Goal: Transaction & Acquisition: Book appointment/travel/reservation

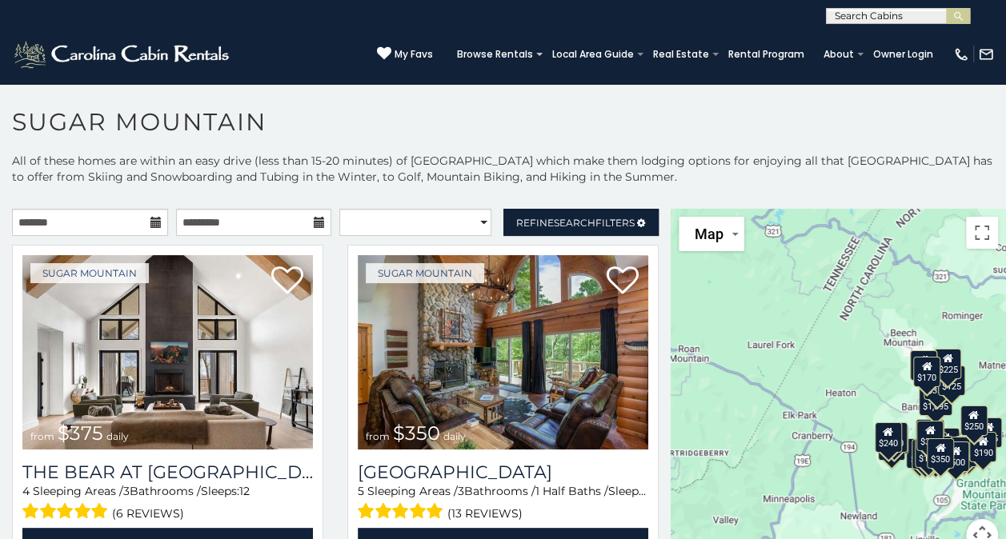
scroll to position [46, 0]
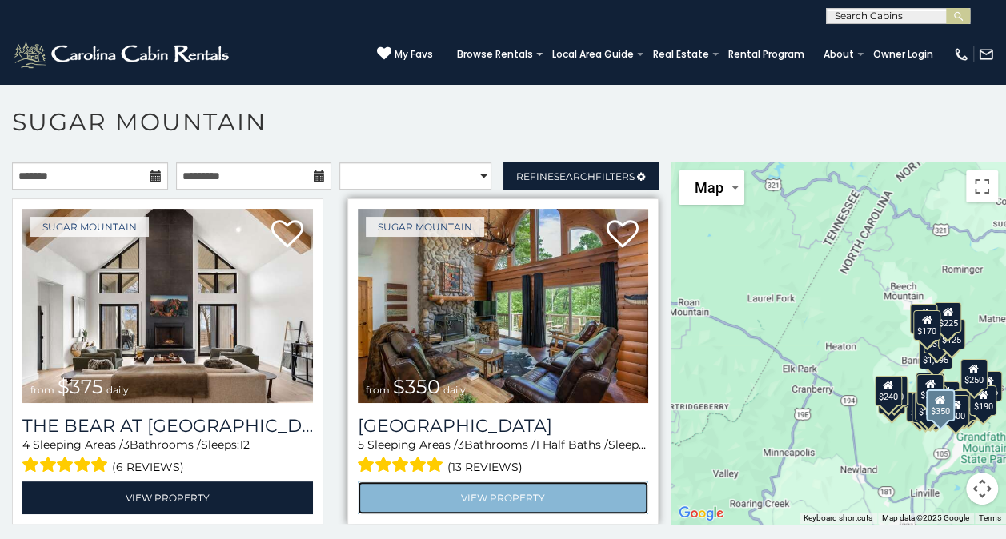
click at [542, 482] on link "View Property" at bounding box center [503, 498] width 291 height 33
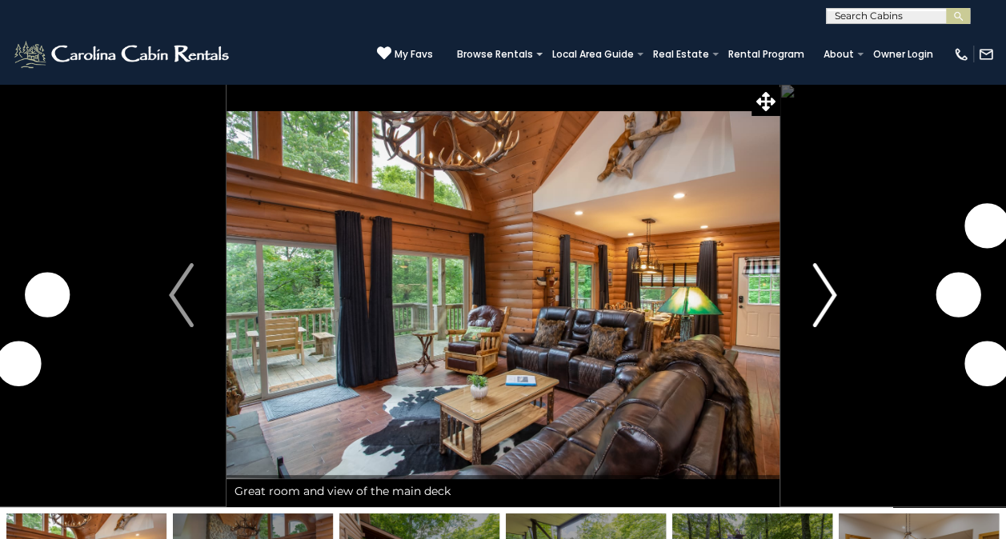
click at [828, 279] on img "Next" at bounding box center [824, 295] width 24 height 64
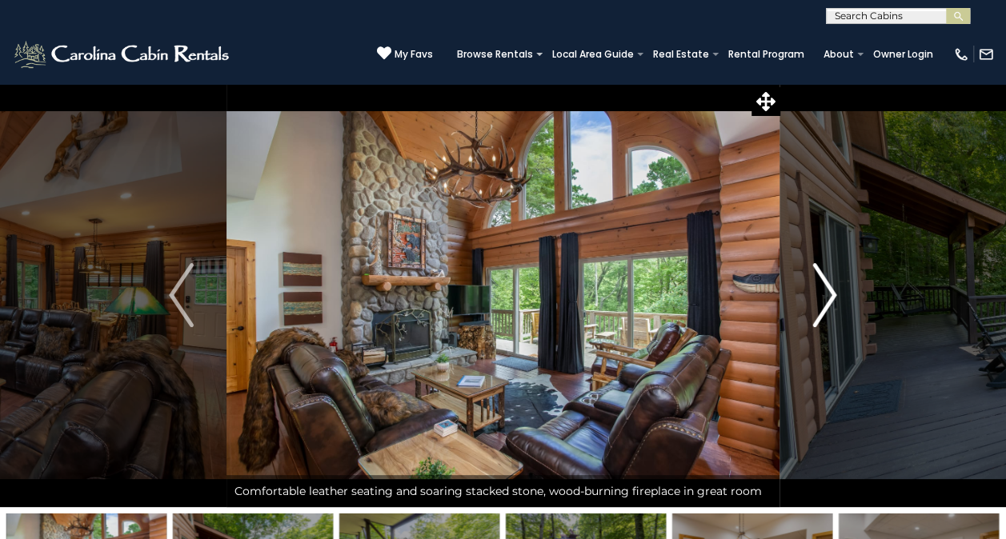
click at [828, 279] on img "Next" at bounding box center [824, 295] width 24 height 64
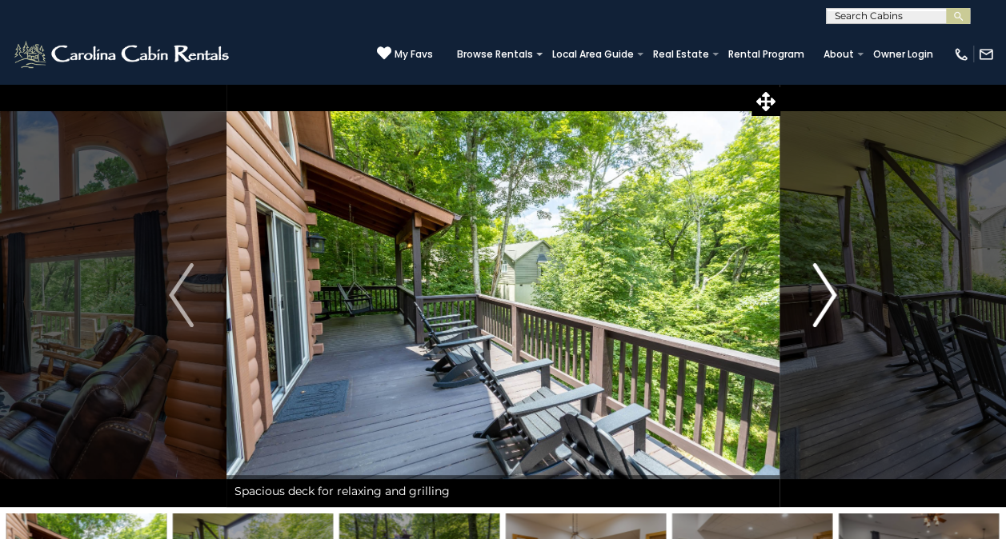
drag, startPoint x: 828, startPoint y: 279, endPoint x: 808, endPoint y: 271, distance: 21.6
click at [808, 271] on button "Next" at bounding box center [825, 295] width 90 height 424
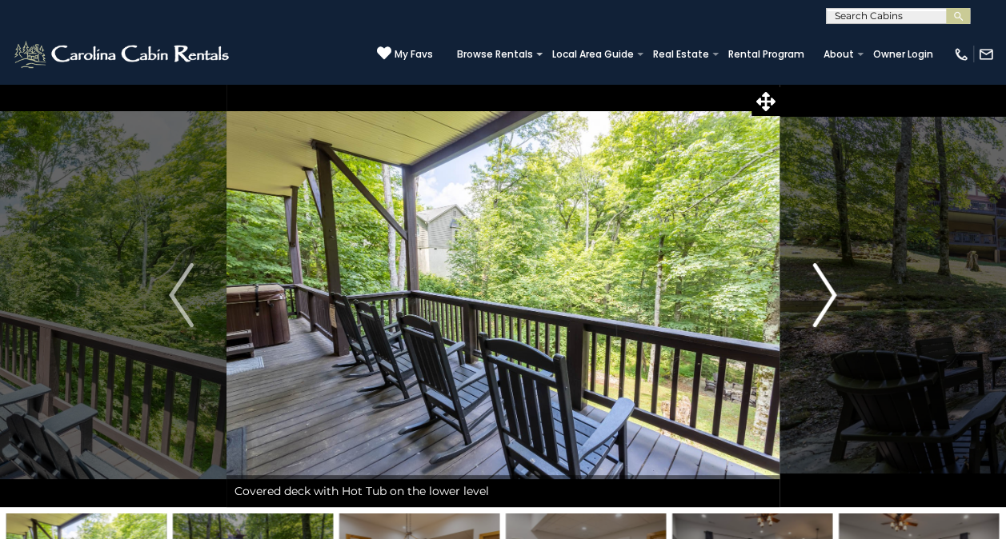
click at [824, 275] on img "Next" at bounding box center [824, 295] width 24 height 64
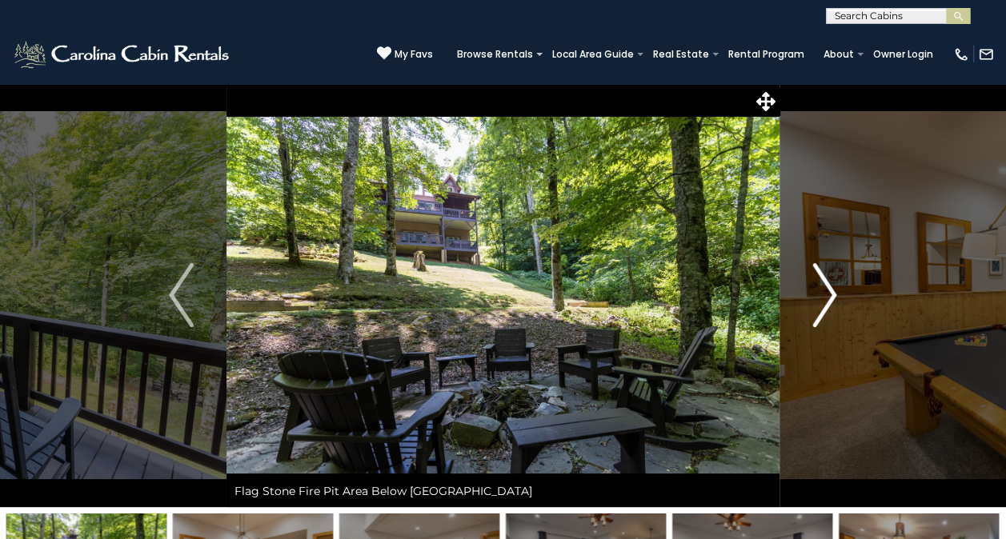
click at [828, 279] on img "Next" at bounding box center [824, 295] width 24 height 64
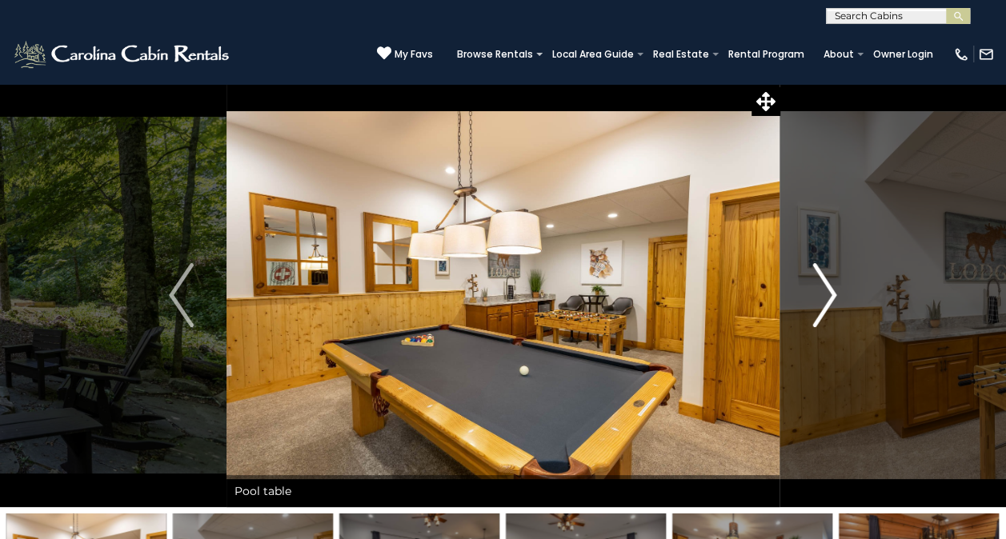
click at [827, 278] on img "Next" at bounding box center [824, 295] width 24 height 64
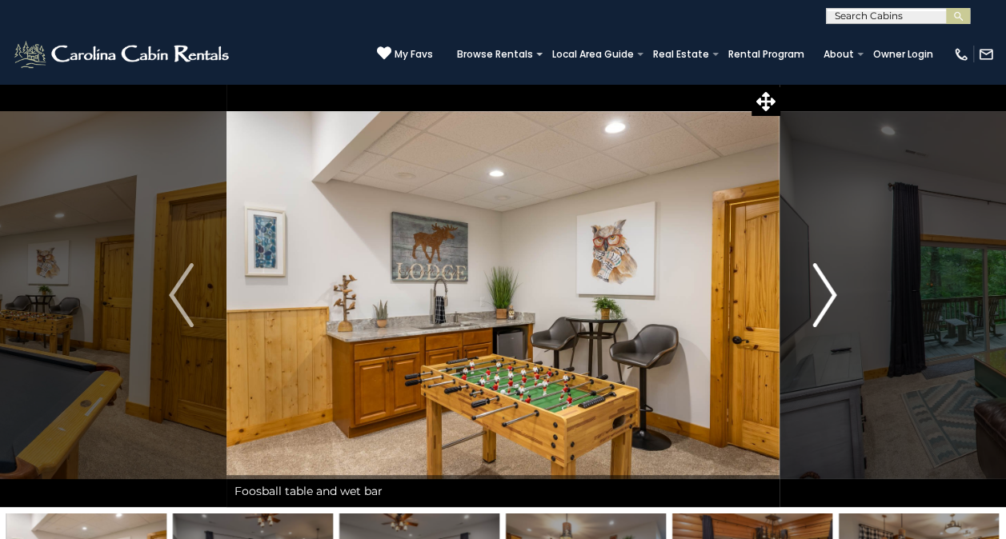
click at [827, 278] on img "Next" at bounding box center [824, 295] width 24 height 64
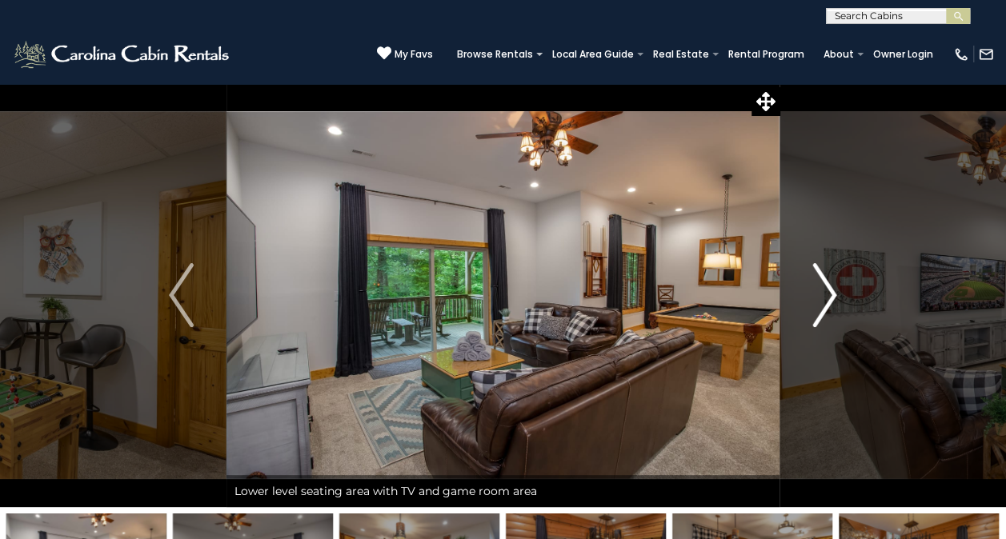
click at [827, 278] on img "Next" at bounding box center [824, 295] width 24 height 64
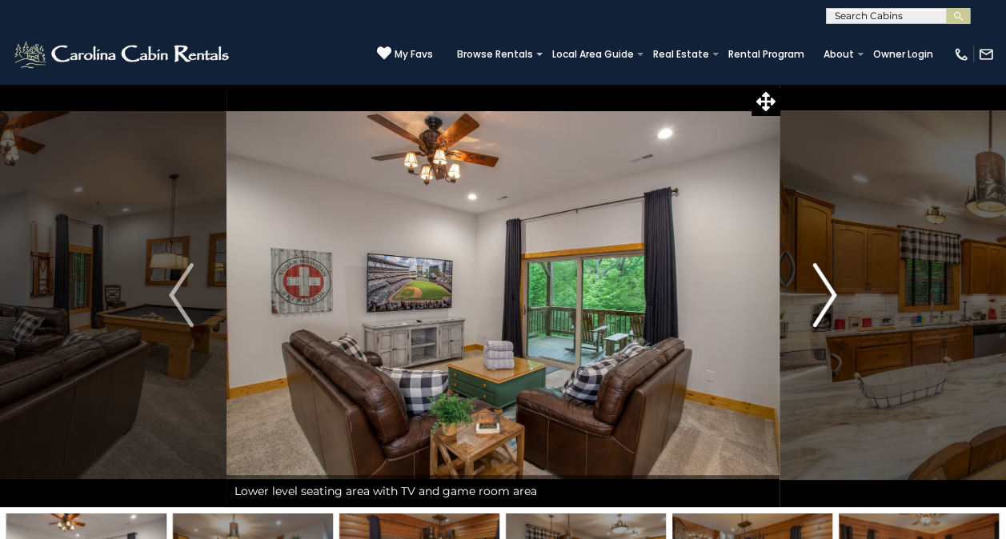
click at [827, 278] on img "Next" at bounding box center [824, 295] width 24 height 64
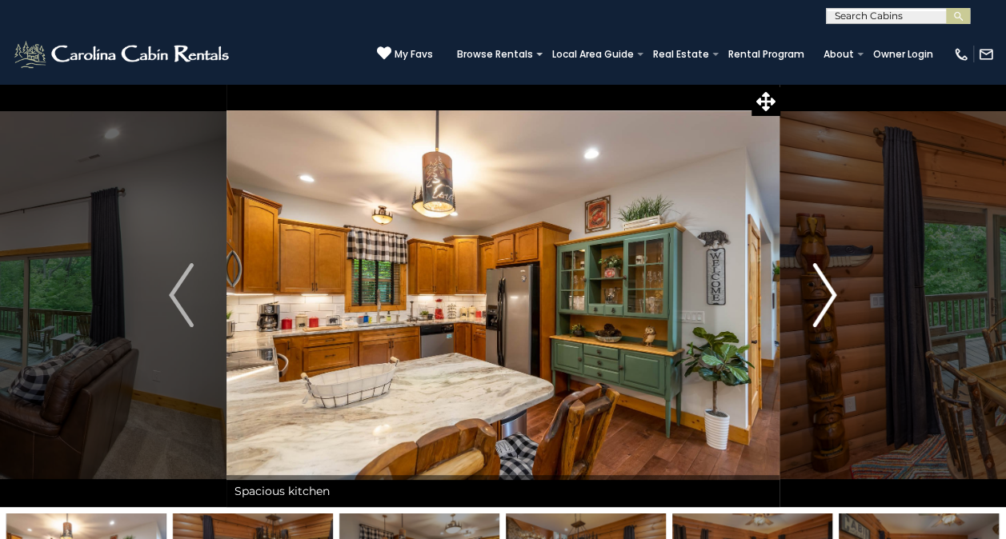
click at [827, 278] on img "Next" at bounding box center [824, 295] width 24 height 64
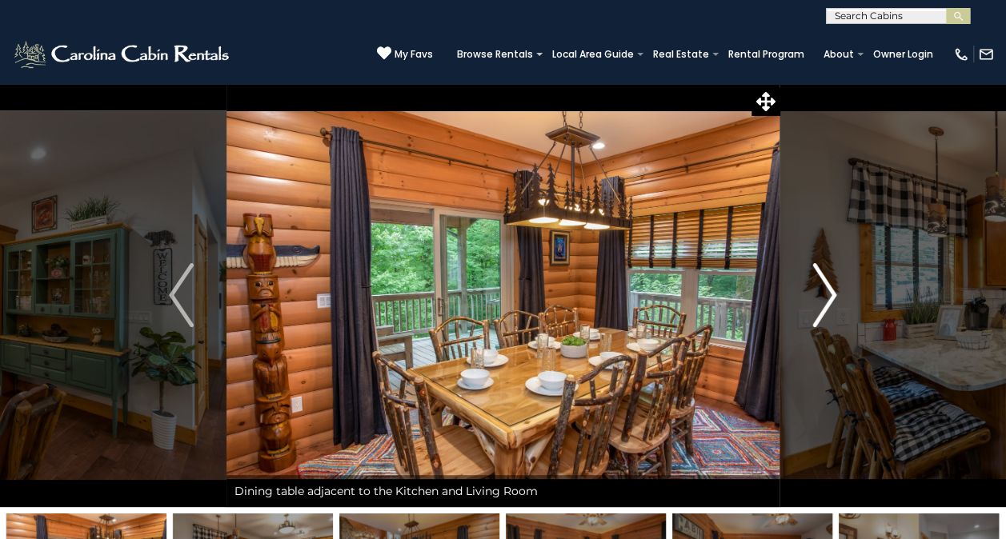
click at [832, 283] on img "Next" at bounding box center [824, 295] width 24 height 64
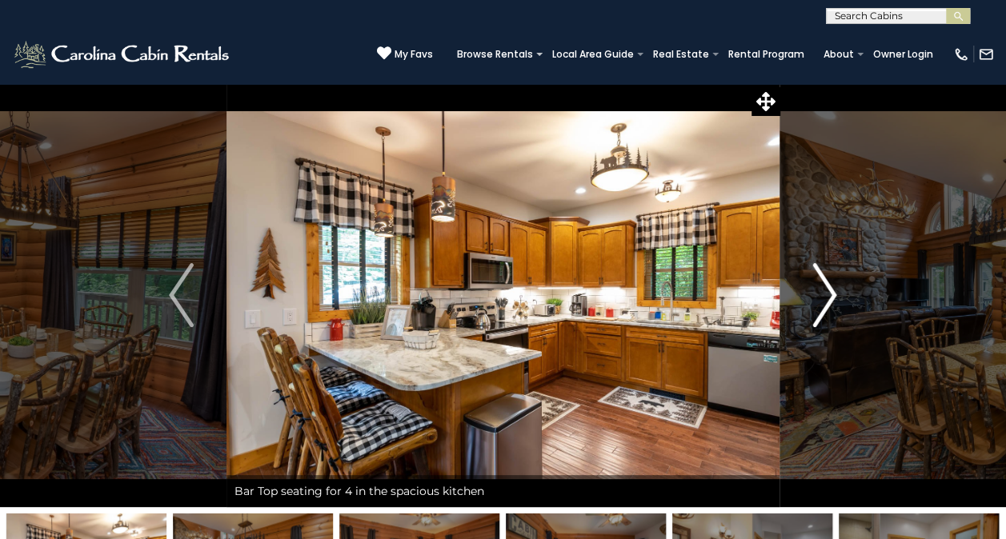
click at [837, 287] on button "Next" at bounding box center [825, 295] width 90 height 424
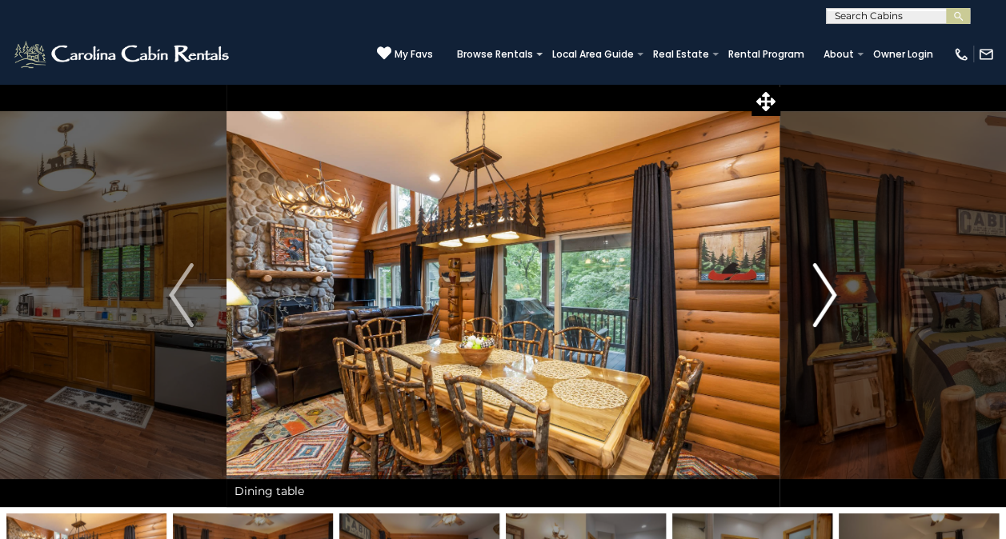
click at [840, 287] on button "Next" at bounding box center [825, 295] width 90 height 424
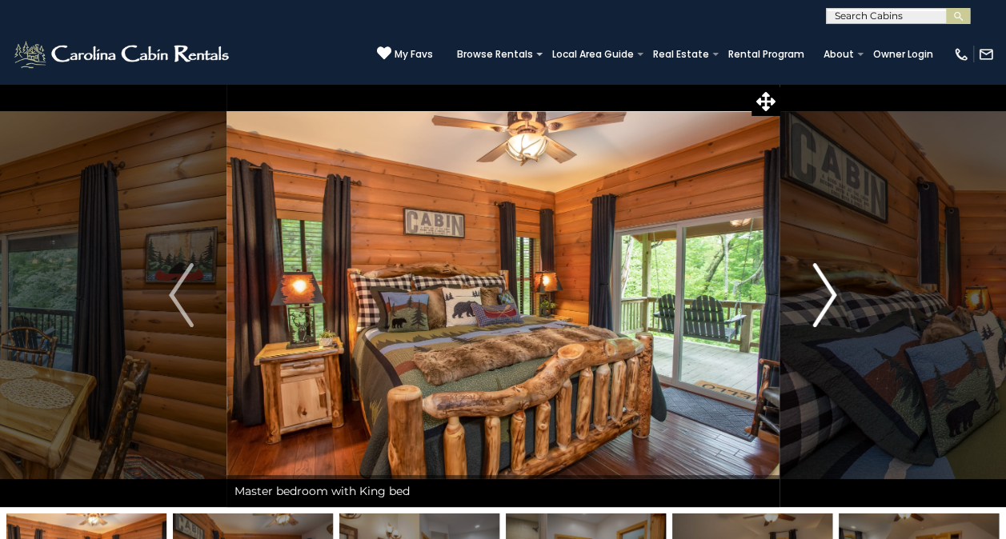
click at [842, 288] on button "Next" at bounding box center [825, 295] width 90 height 424
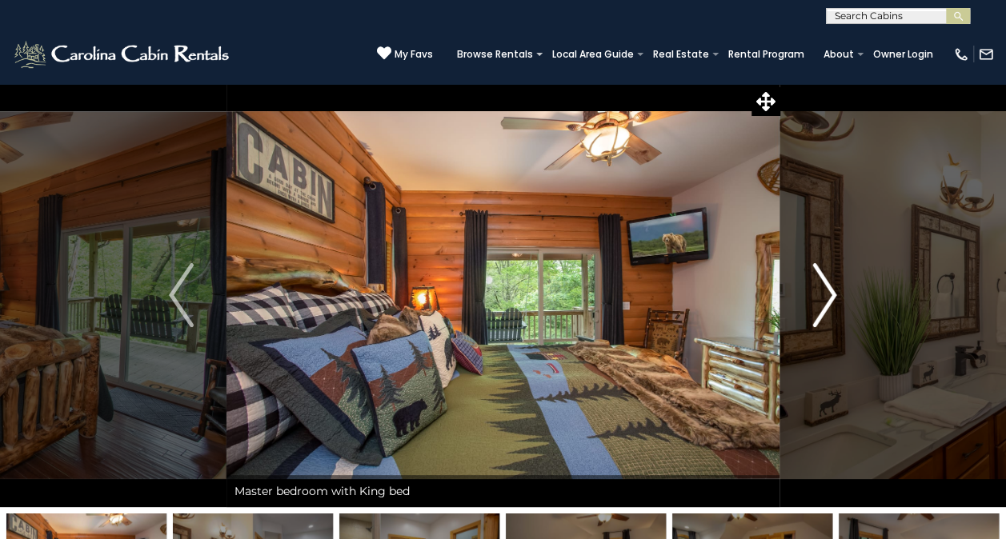
click at [844, 290] on button "Next" at bounding box center [825, 295] width 90 height 424
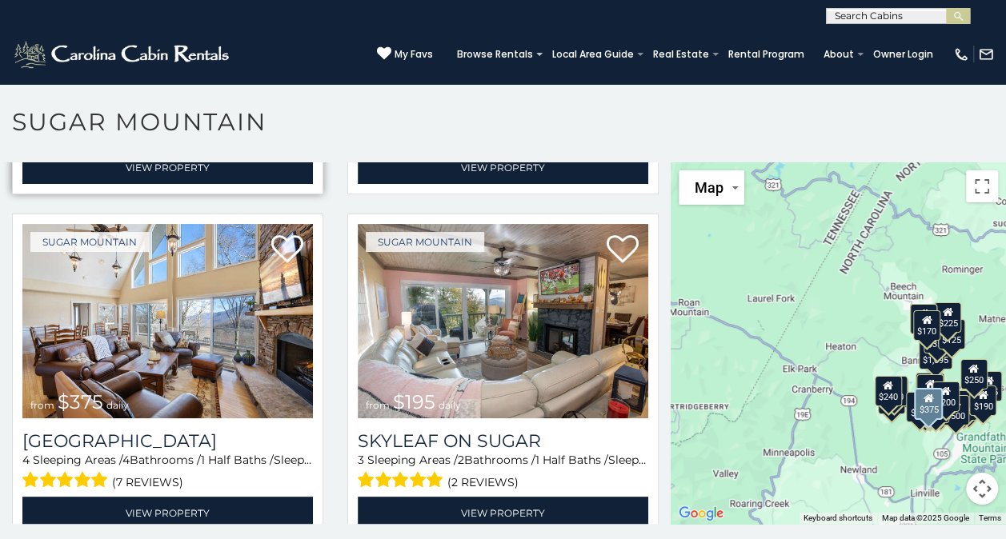
scroll to position [678, 0]
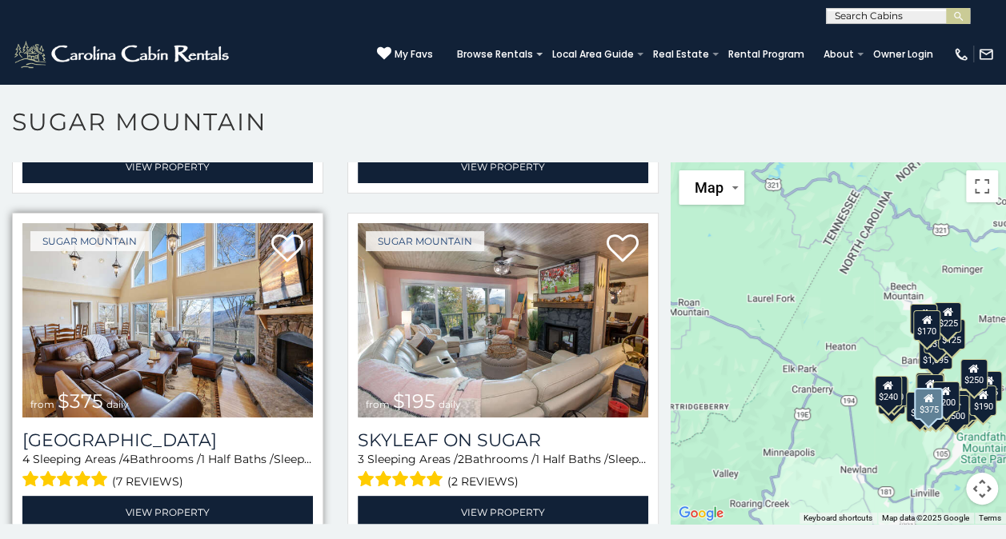
click at [187, 328] on img at bounding box center [167, 320] width 291 height 194
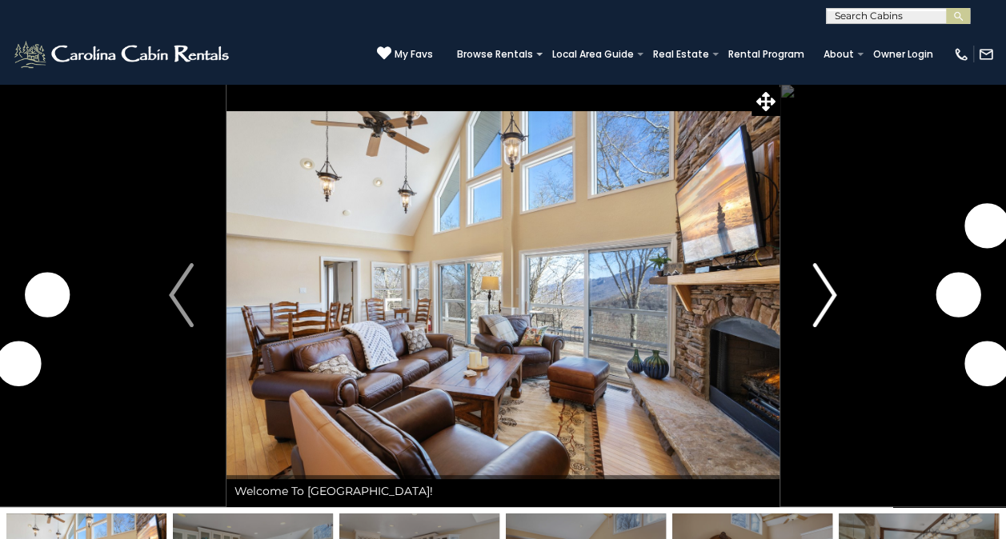
click at [823, 267] on img "Next" at bounding box center [824, 295] width 24 height 64
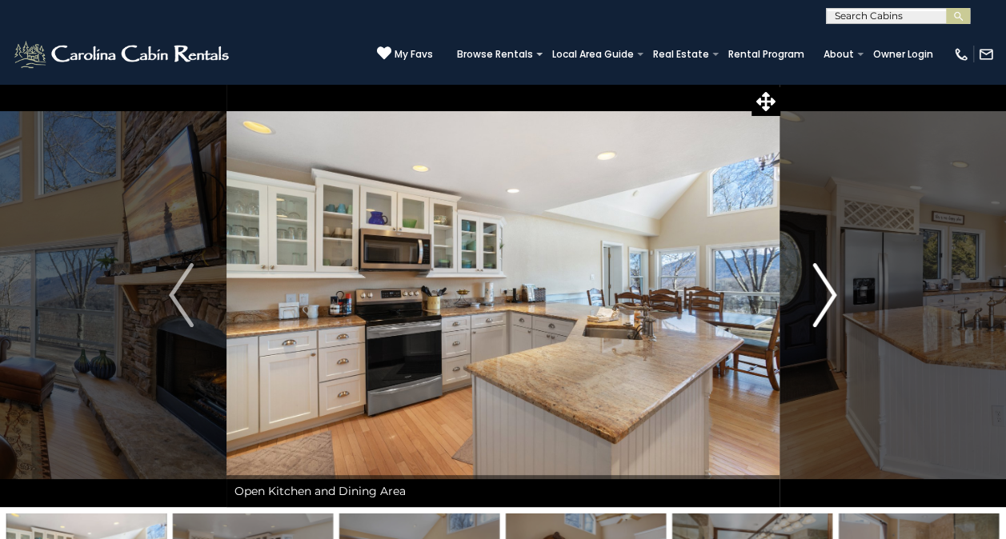
click at [823, 277] on img "Next" at bounding box center [824, 295] width 24 height 64
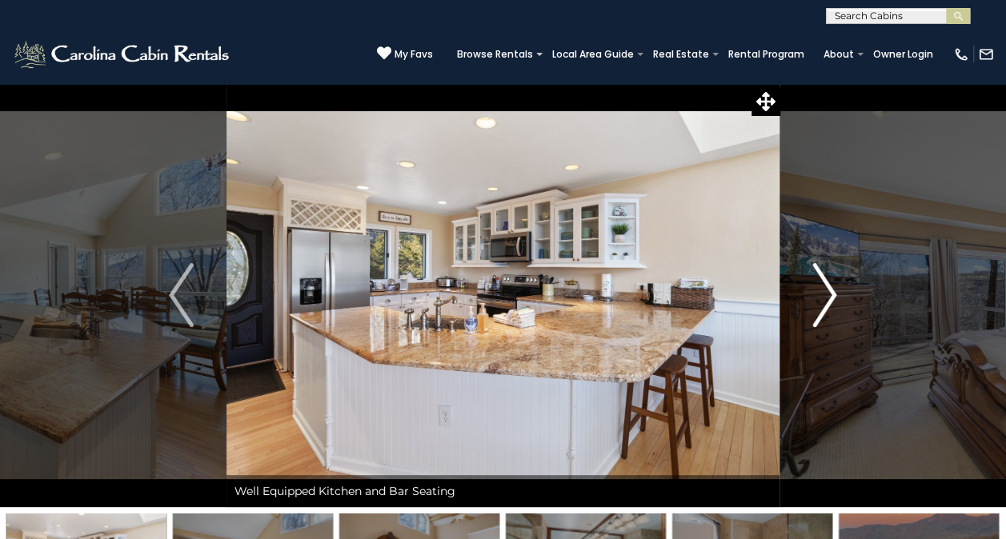
click at [823, 277] on img "Next" at bounding box center [824, 295] width 24 height 64
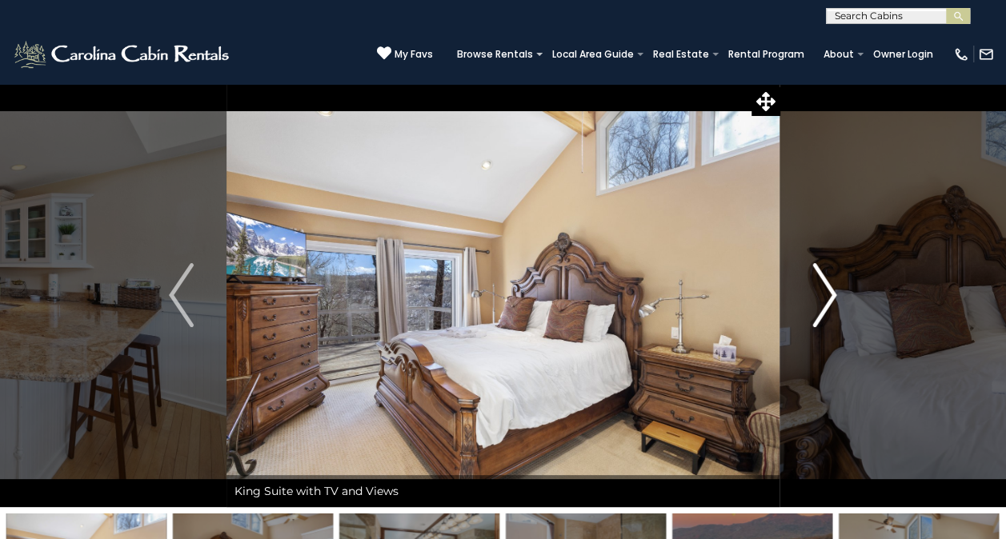
click at [823, 277] on img "Next" at bounding box center [824, 295] width 24 height 64
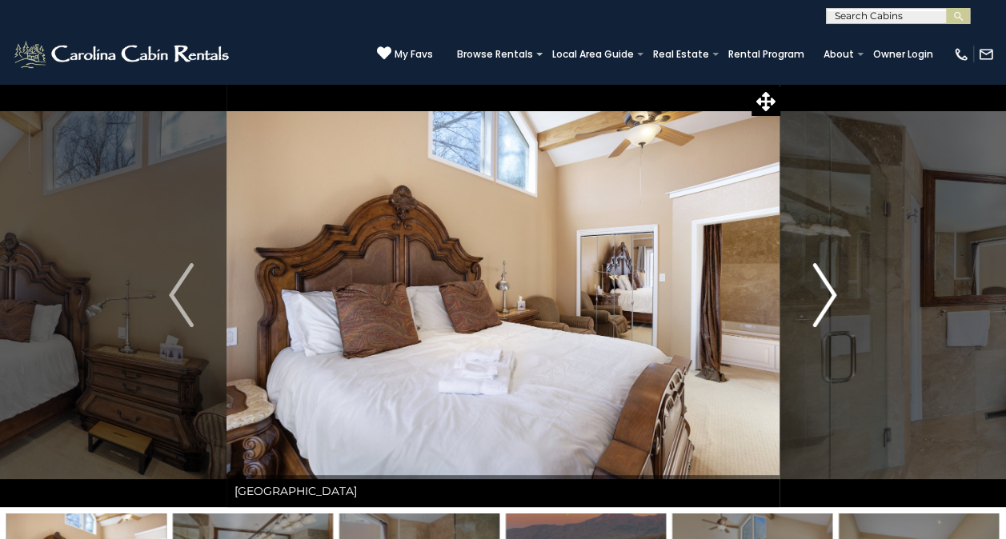
click at [823, 277] on img "Next" at bounding box center [824, 295] width 24 height 64
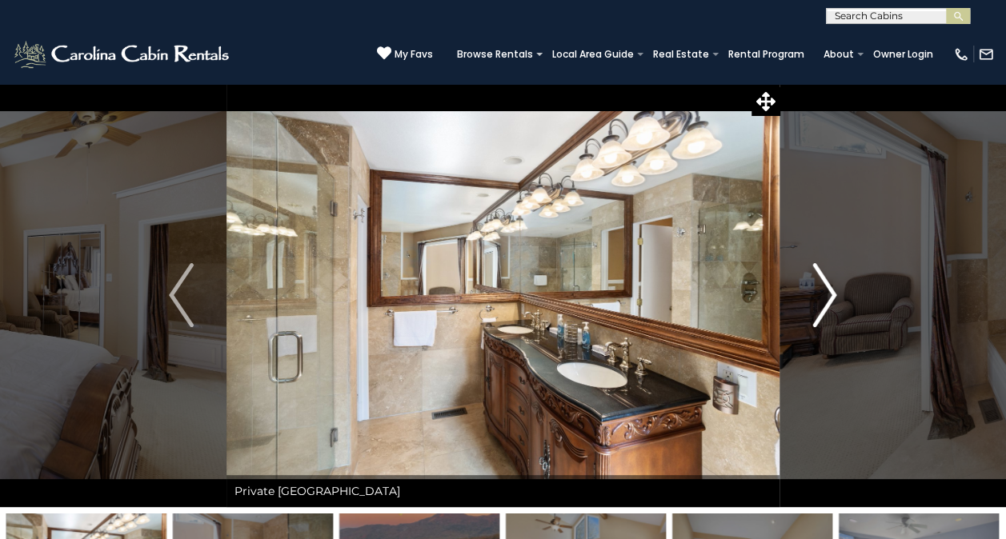
click at [823, 277] on img "Next" at bounding box center [824, 295] width 24 height 64
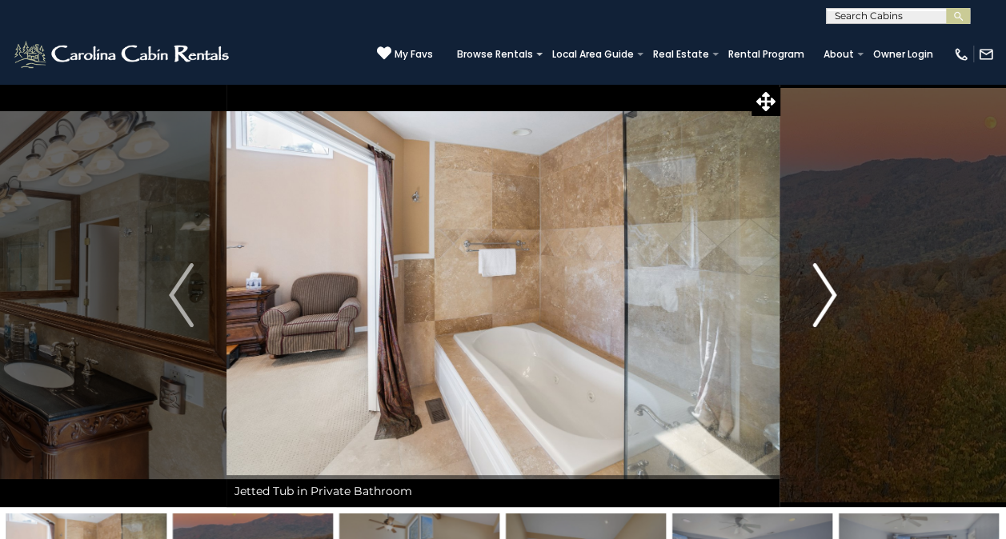
click at [823, 277] on img "Next" at bounding box center [824, 295] width 24 height 64
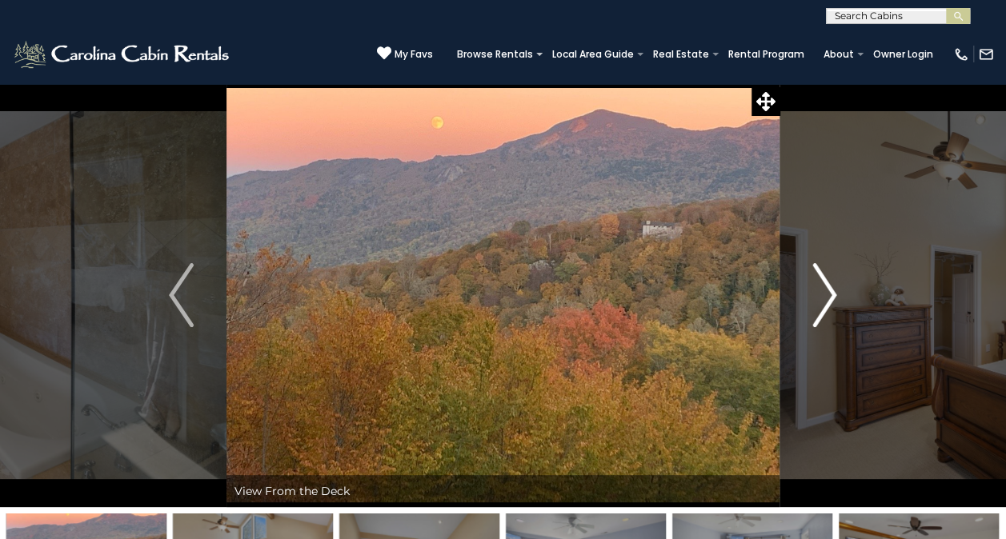
click at [823, 277] on img "Next" at bounding box center [824, 295] width 24 height 64
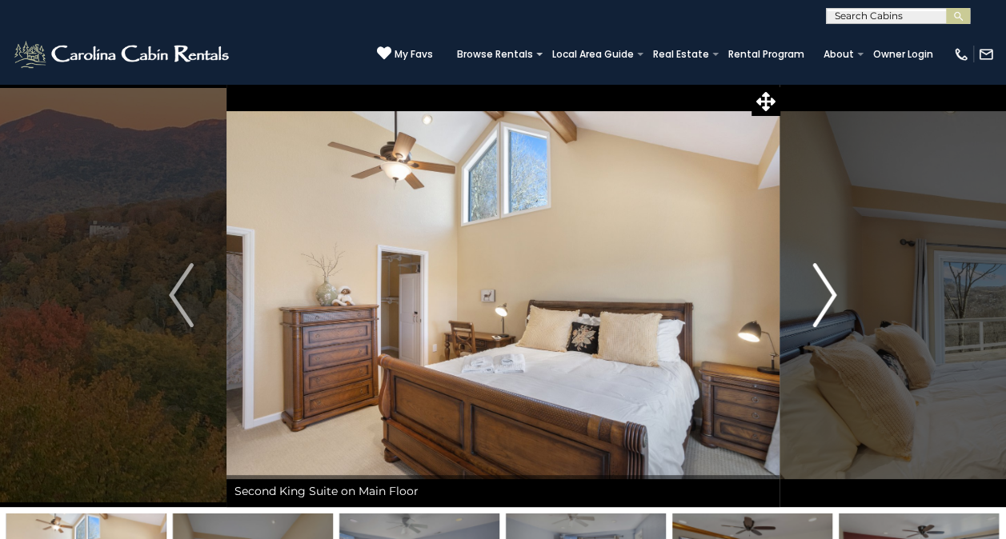
click at [823, 278] on img "Next" at bounding box center [824, 295] width 24 height 64
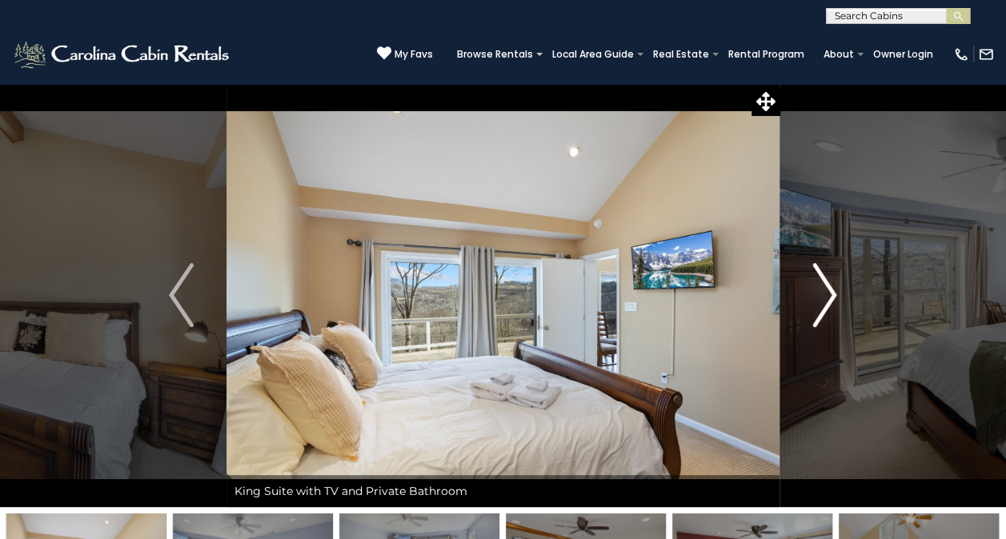
click at [823, 278] on img "Next" at bounding box center [824, 295] width 24 height 64
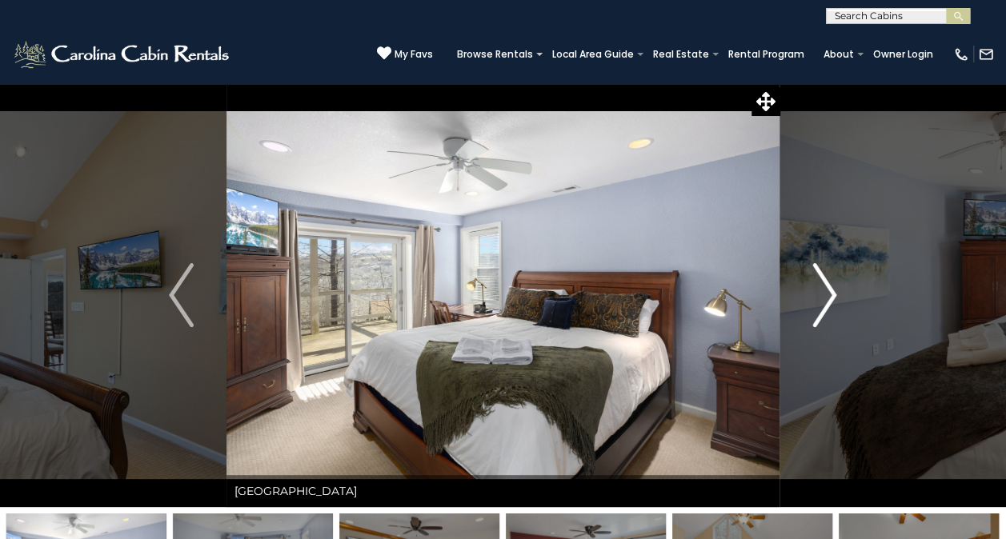
drag, startPoint x: 823, startPoint y: 278, endPoint x: 818, endPoint y: 261, distance: 17.5
click at [818, 261] on button "Next" at bounding box center [825, 295] width 90 height 424
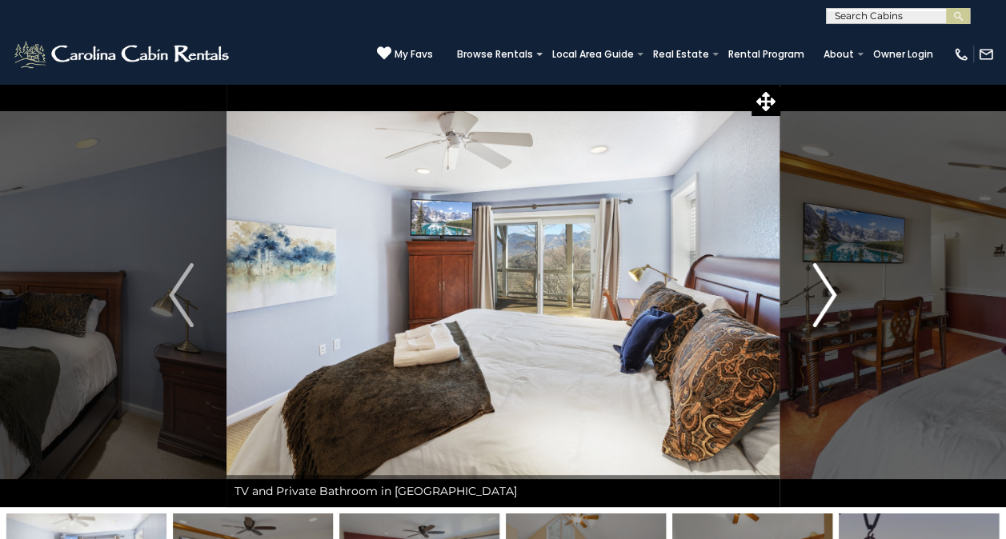
click at [821, 264] on img "Next" at bounding box center [824, 295] width 24 height 64
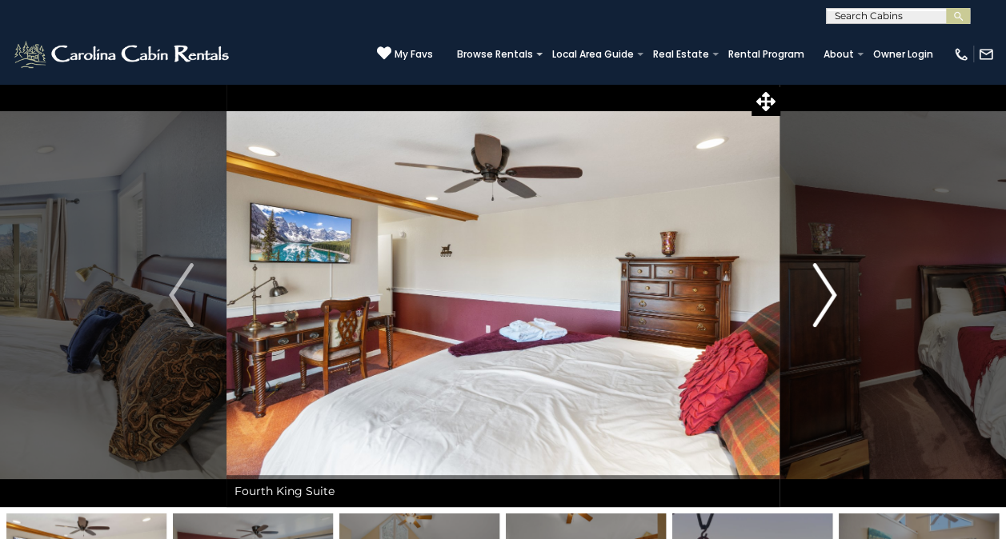
click at [824, 265] on img "Next" at bounding box center [824, 295] width 24 height 64
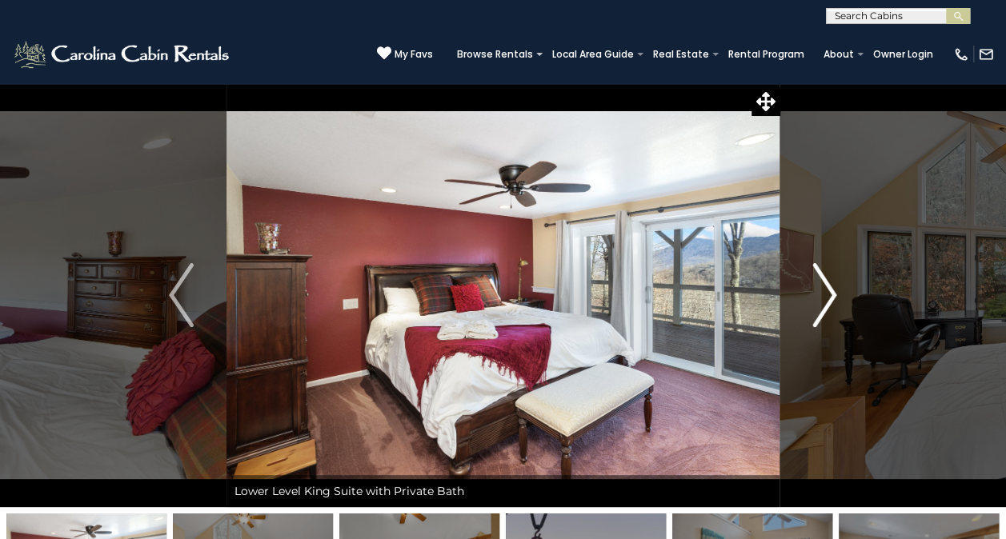
drag, startPoint x: 824, startPoint y: 265, endPoint x: 801, endPoint y: 180, distance: 88.0
click at [801, 180] on button "Next" at bounding box center [825, 295] width 90 height 424
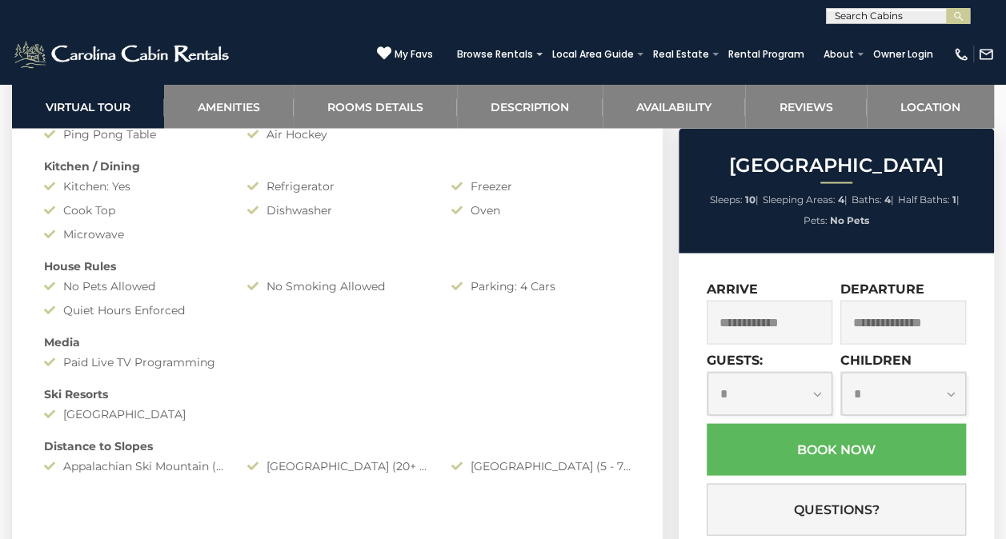
scroll to position [1414, 0]
